Goal: Task Accomplishment & Management: Manage account settings

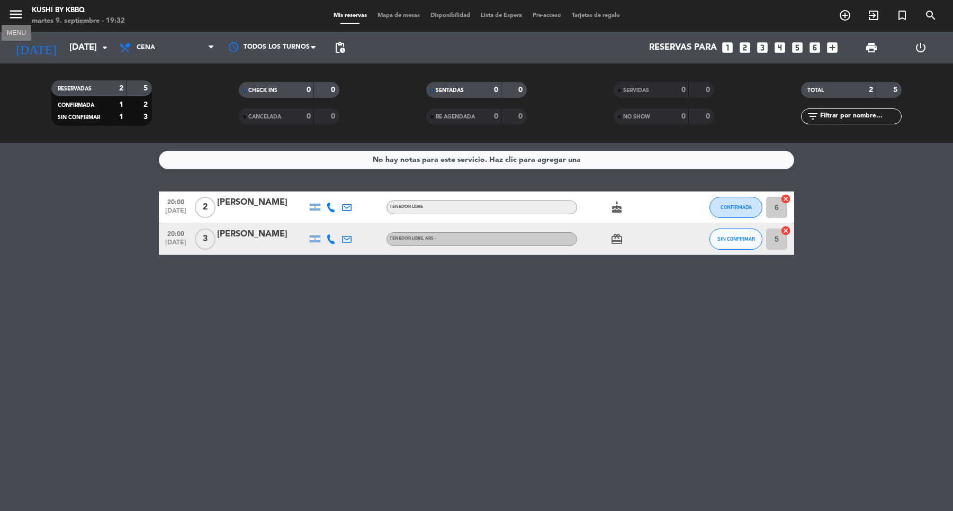
click at [22, 8] on icon "menu" at bounding box center [16, 14] width 16 height 16
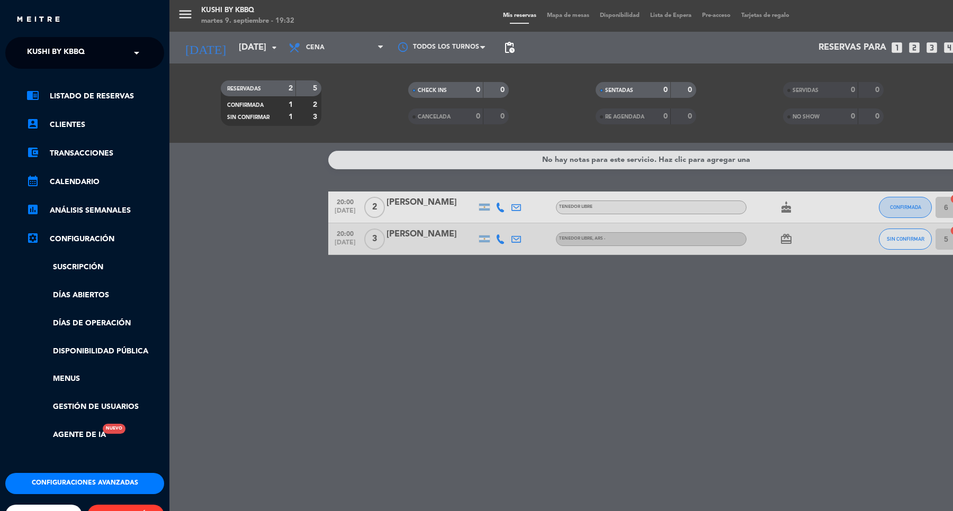
click at [68, 54] on span "Kushi by KBBQ" at bounding box center [56, 53] width 58 height 22
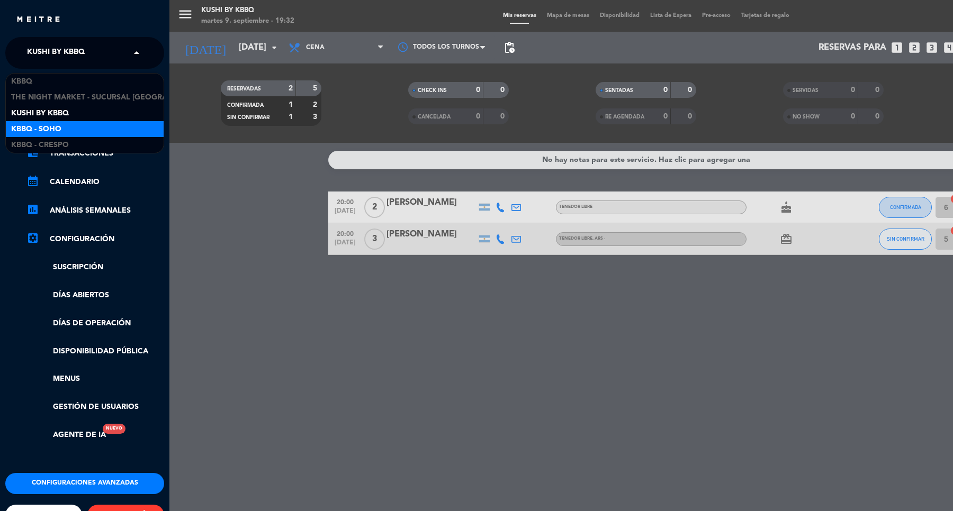
click at [59, 122] on div "Kbbq - Soho" at bounding box center [85, 129] width 158 height 16
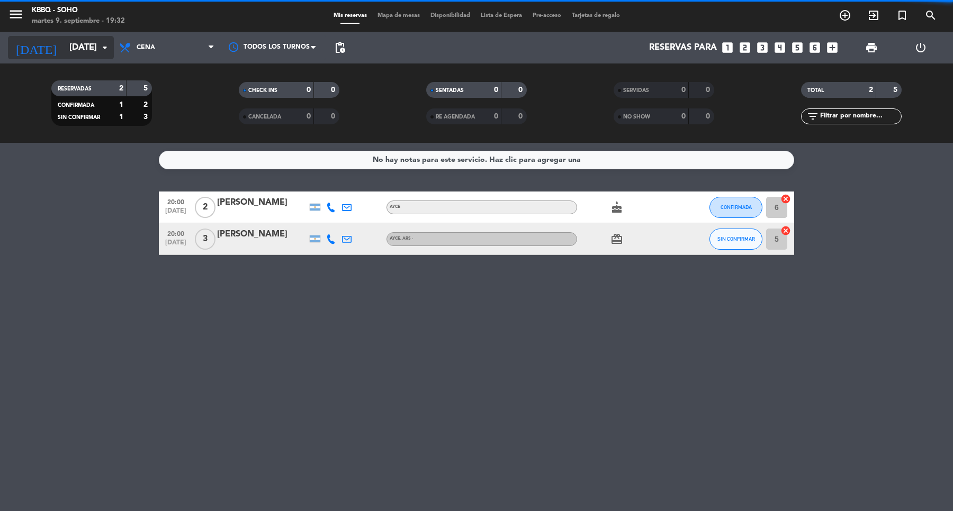
click at [77, 46] on input "[DATE]" at bounding box center [120, 48] width 113 height 21
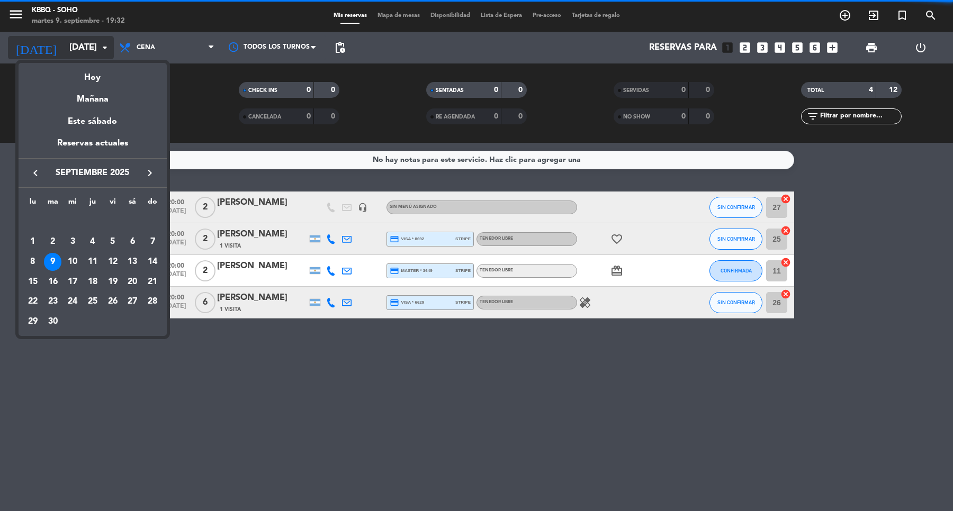
drag, startPoint x: 88, startPoint y: 77, endPoint x: 88, endPoint y: 46, distance: 30.7
click at [88, 77] on div "Hoy" at bounding box center [93, 74] width 148 height 22
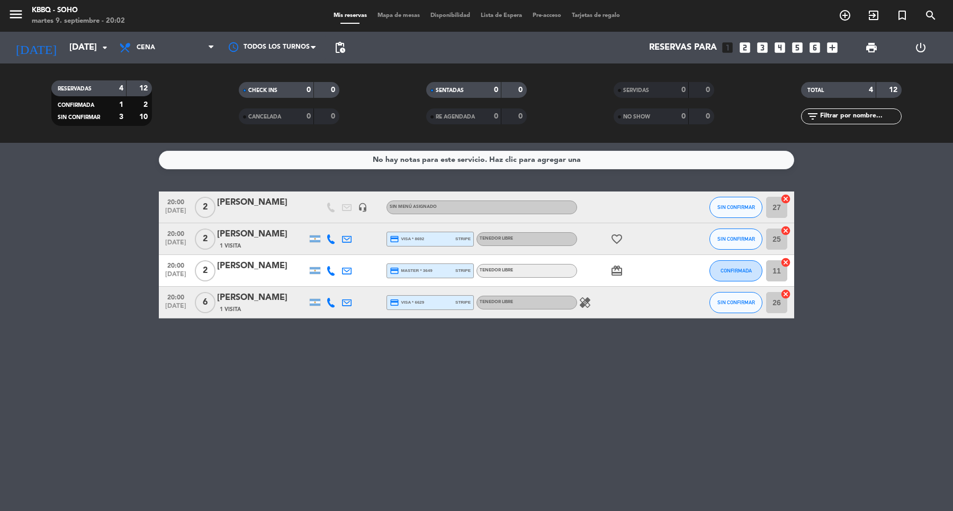
click at [112, 194] on bookings-row "20:00 [DATE] 2 [PERSON_NAME] headset_mic Sin menú asignado SIN CONFIRMAR 27 can…" at bounding box center [476, 255] width 953 height 127
drag, startPoint x: 592, startPoint y: 311, endPoint x: 597, endPoint y: 300, distance: 12.6
click at [593, 306] on div "healing" at bounding box center [624, 302] width 95 height 31
click at [596, 300] on div "healing" at bounding box center [624, 302] width 95 height 31
click at [592, 299] on div "healing" at bounding box center [624, 302] width 95 height 31
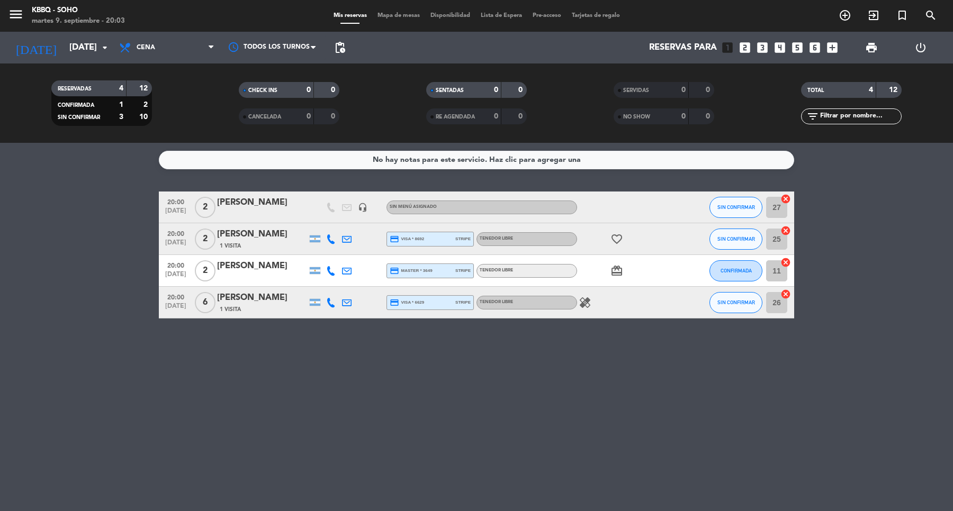
click at [585, 300] on icon "healing" at bounding box center [585, 302] width 13 height 13
click at [639, 308] on div "healing Celiaquia" at bounding box center [624, 302] width 95 height 31
click at [589, 303] on icon "healing" at bounding box center [585, 302] width 13 height 13
click at [704, 338] on div "No hay notas para este servicio. Haz clic para agregar una 20:00 [DATE] 2 [PERS…" at bounding box center [476, 327] width 953 height 368
click at [737, 300] on span "SIN CONFIRMAR" at bounding box center [736, 303] width 38 height 6
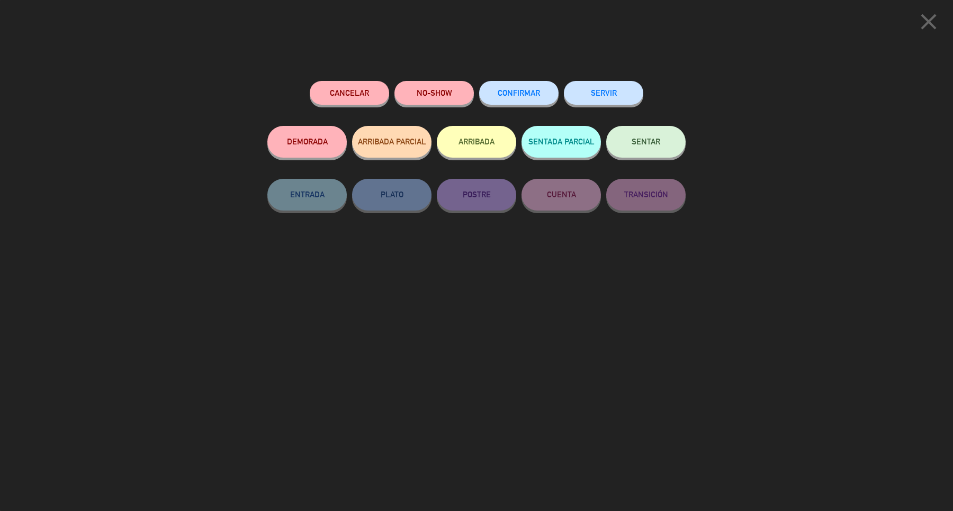
click at [522, 99] on button "CONFIRMAR" at bounding box center [518, 93] width 79 height 24
click at [474, 144] on button "ARRIBADA" at bounding box center [476, 142] width 79 height 32
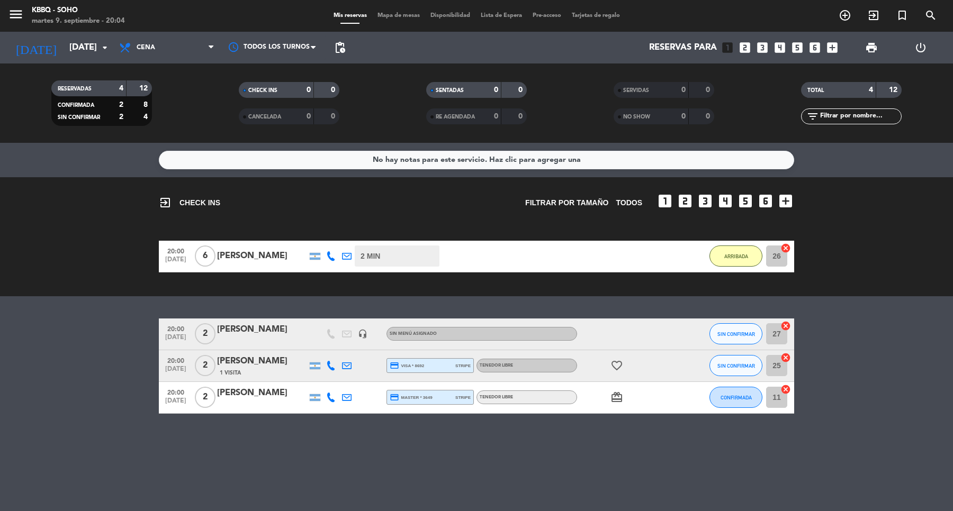
click at [607, 401] on div "card_giftcard" at bounding box center [624, 397] width 95 height 31
click at [618, 401] on icon "card_giftcard" at bounding box center [616, 397] width 13 height 13
click at [712, 393] on button "CONFIRMADA" at bounding box center [735, 397] width 53 height 21
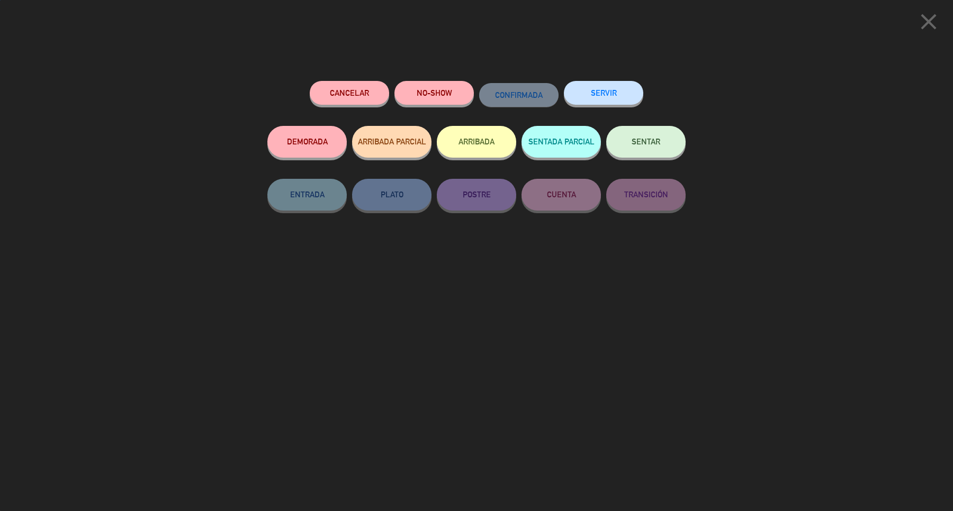
click at [467, 127] on div "ARRIBADA" at bounding box center [476, 152] width 79 height 53
click at [456, 155] on button "ARRIBADA" at bounding box center [476, 142] width 79 height 32
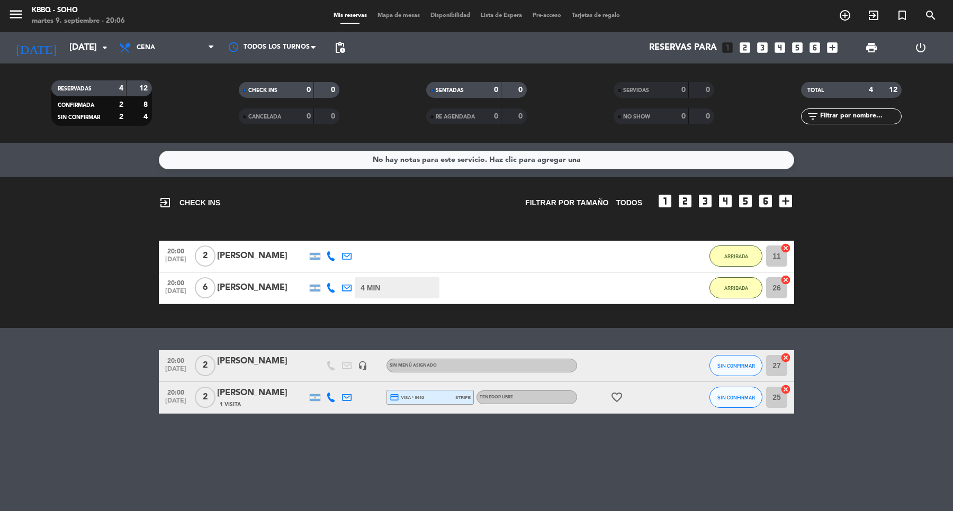
click at [98, 288] on bookings-row "20:00 [DATE] 2 [PERSON_NAME] 2 MIN / 2:29 H sms ARRIBADA 11 cancel 20:00 [DATE]…" at bounding box center [476, 273] width 953 height 64
click at [733, 363] on span "SIN CONFIRMAR" at bounding box center [736, 366] width 38 height 6
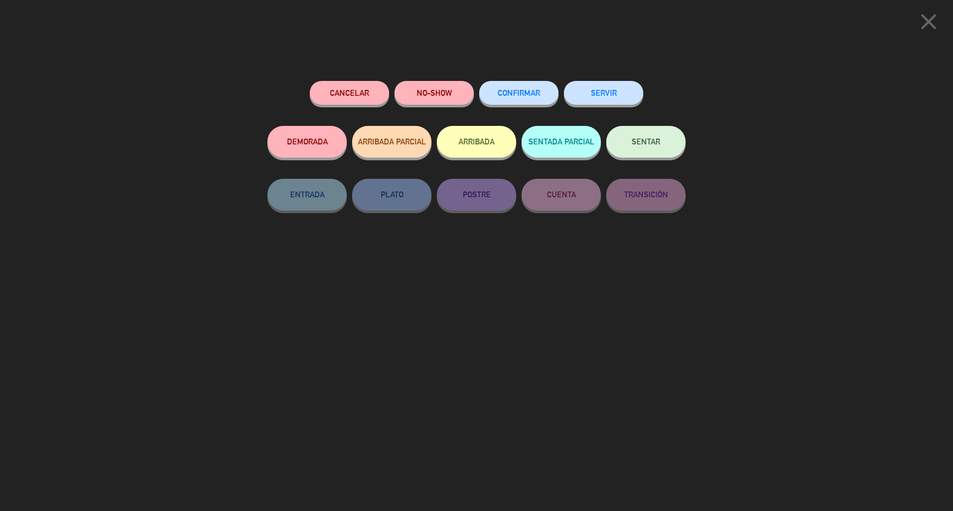
click at [490, 133] on button "ARRIBADA" at bounding box center [476, 142] width 79 height 32
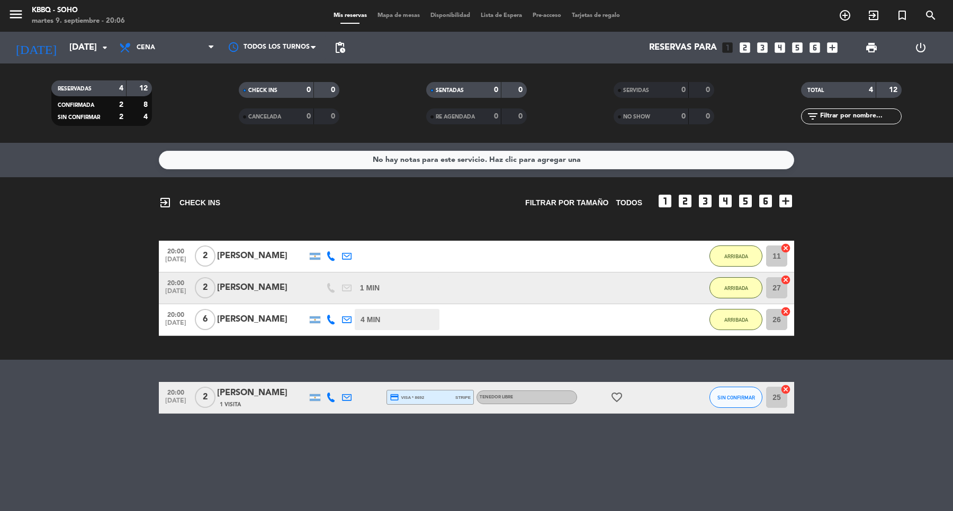
click at [125, 339] on div "exit_to_app CHECK INS Filtrar por tamaño TODOS looks_one looks_two looks_3 look…" at bounding box center [476, 268] width 953 height 183
click at [735, 290] on span "ARRIBADA" at bounding box center [736, 288] width 24 height 6
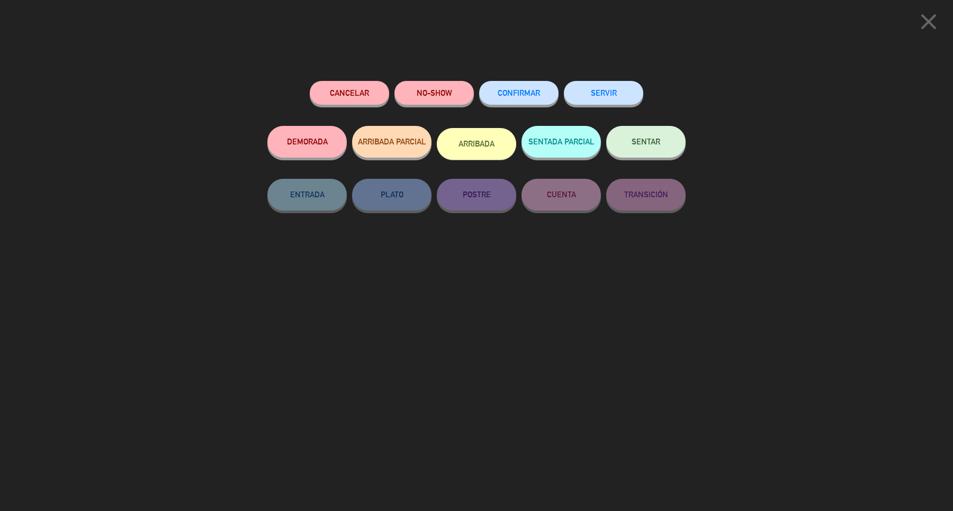
drag, startPoint x: 507, startPoint y: 94, endPoint x: 128, endPoint y: 240, distance: 405.5
click at [128, 240] on div "close Cancelar NO-SHOW CONFIRMAR SERVIR DEMORADA ARRIBADA PARCIAL ARRIBADA SENT…" at bounding box center [476, 255] width 953 height 511
click at [505, 100] on button "CONFIRMAR" at bounding box center [518, 93] width 79 height 24
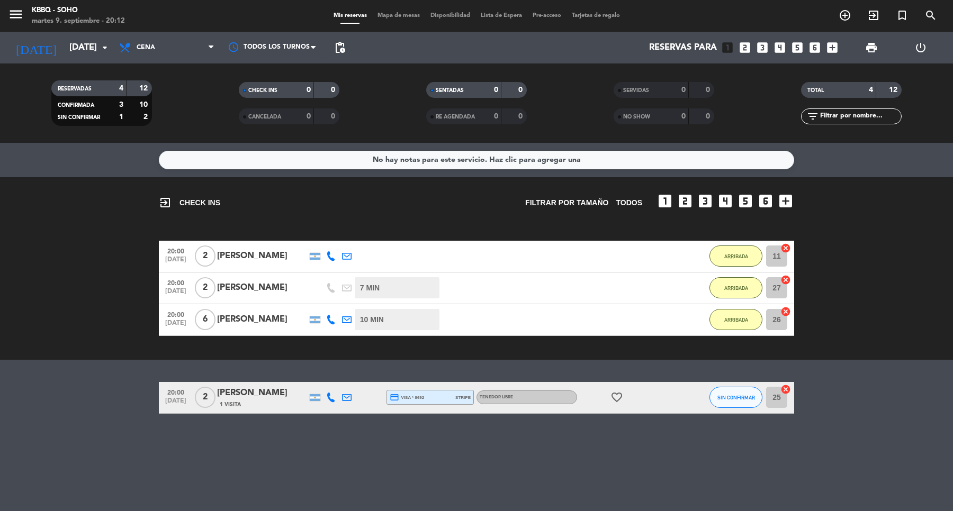
click at [877, 262] on bookings-row "20:00 [DATE] 2 [PERSON_NAME] 9 MIN / 2:29 H sms ARRIBADA 11 cancel 20:00 [DATE]…" at bounding box center [476, 288] width 953 height 95
click at [95, 283] on bookings-row "20:00 [DATE] 2 [PERSON_NAME] 15 MIN / 2:29 H sms ARRIBADA 11 cancel 20:00 [DATE…" at bounding box center [476, 288] width 953 height 95
click at [615, 398] on icon "favorite_border" at bounding box center [616, 397] width 13 height 13
click at [731, 401] on button "SIN CONFIRMAR" at bounding box center [735, 397] width 53 height 21
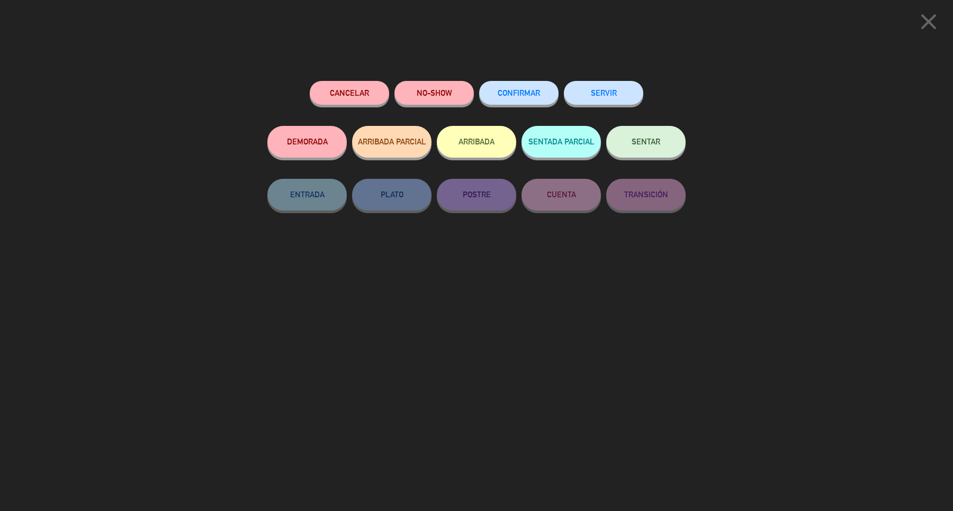
click at [416, 94] on button "NO-SHOW" at bounding box center [433, 93] width 79 height 24
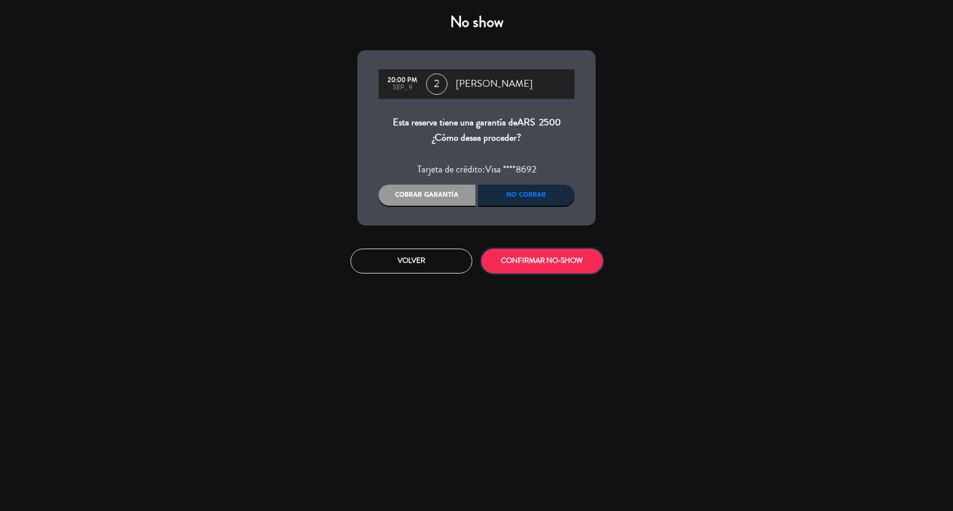
click at [532, 260] on button "CONFIRMAR NO-SHOW" at bounding box center [542, 261] width 122 height 25
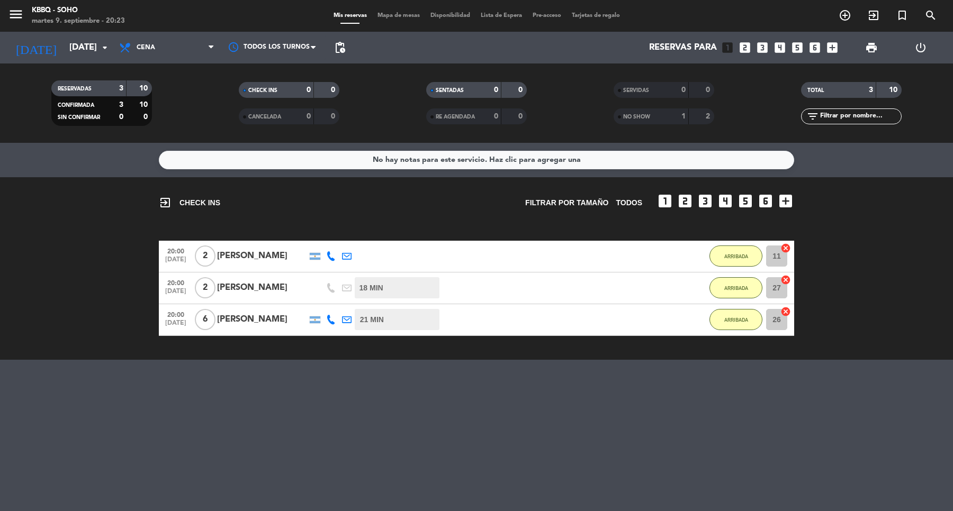
click at [51, 282] on bookings-row "20:00 [DATE] 2 [PERSON_NAME] 20 MIN / 2:29 H sms ARRIBADA 11 cancel 20:00 [DATE…" at bounding box center [476, 288] width 953 height 95
click at [95, 368] on div "No hay notas para este servicio. Haz clic para agregar una exit_to_app CHECK IN…" at bounding box center [476, 327] width 953 height 368
click at [66, 222] on div "exit_to_app CHECK INS Filtrar por tamaño TODOS looks_one looks_two looks_3 look…" at bounding box center [476, 268] width 953 height 183
